Goal: Task Accomplishment & Management: Use online tool/utility

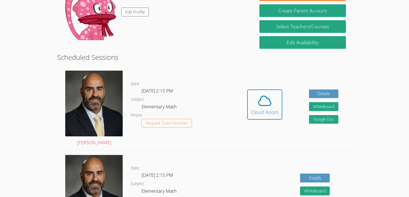
scroll to position [96, 0]
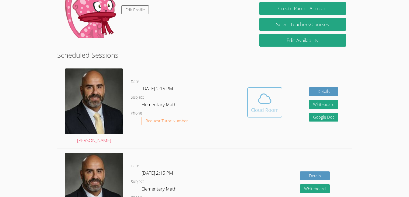
click at [270, 108] on div "Cloud Room" at bounding box center [265, 110] width 28 height 8
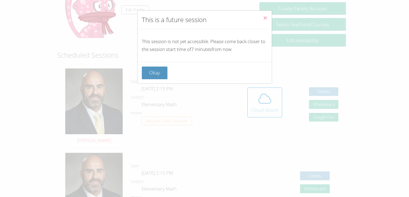
click at [261, 19] on button "Close" at bounding box center [265, 19] width 13 height 16
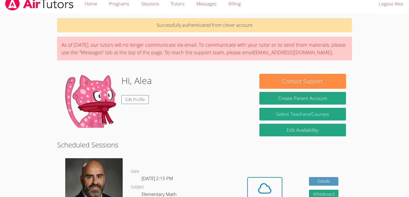
scroll to position [10, 0]
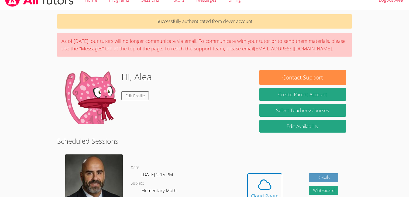
click at [387, 134] on body "Home Programs Sessions Tutors Messages Billing Logout Alea Successfully authent…" at bounding box center [204, 88] width 409 height 197
click at [392, 151] on body "Home Programs Sessions Tutors Messages Billing Logout Alea Successfully authent…" at bounding box center [204, 88] width 409 height 197
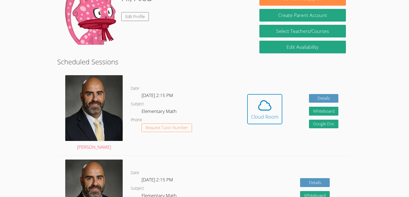
scroll to position [88, 0]
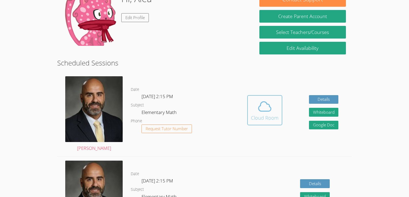
click at [266, 106] on icon at bounding box center [264, 106] width 15 height 15
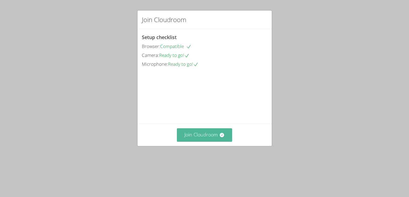
click at [199, 142] on button "Join Cloudroom" at bounding box center [204, 134] width 55 height 13
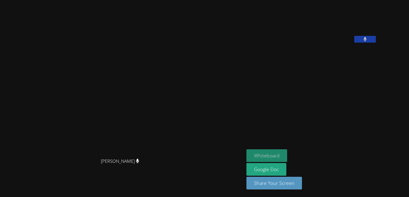
click at [287, 156] on button "Whiteboard" at bounding box center [267, 155] width 41 height 13
